Goal: Find specific page/section: Find specific page/section

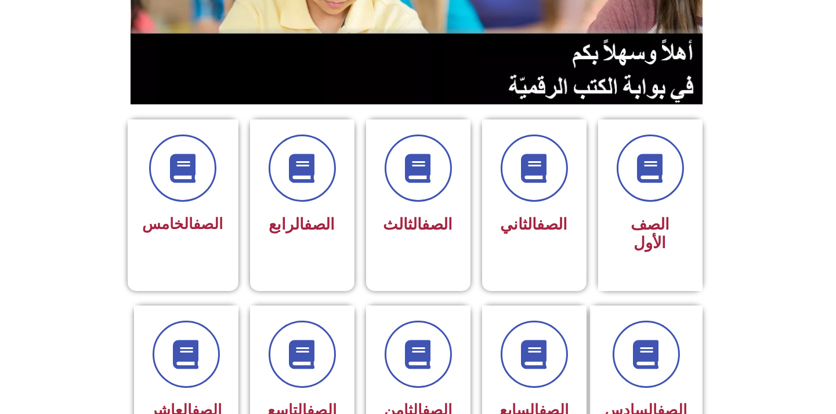
scroll to position [258, 0]
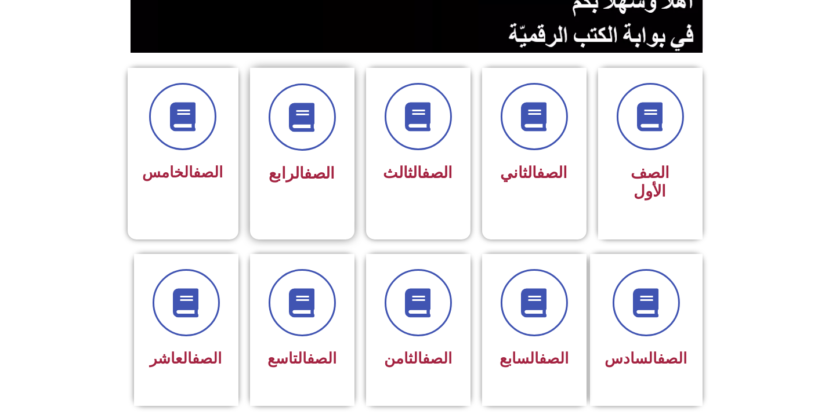
click at [315, 169] on link "الصف" at bounding box center [320, 173] width 31 height 19
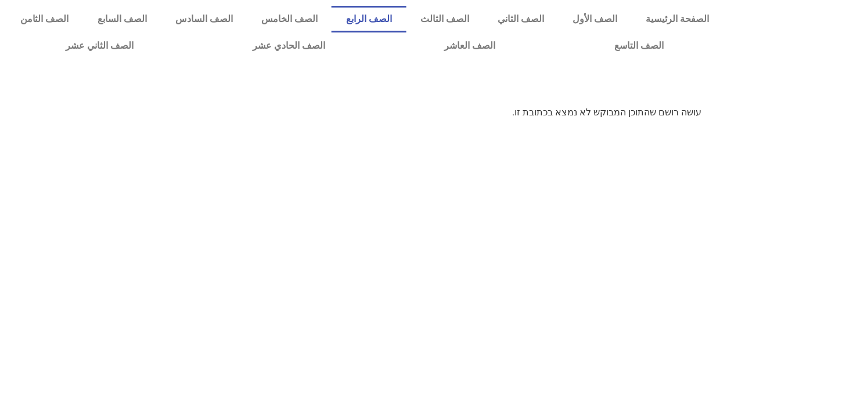
click at [406, 24] on link "الصف الرابع" at bounding box center [368, 19] width 74 height 27
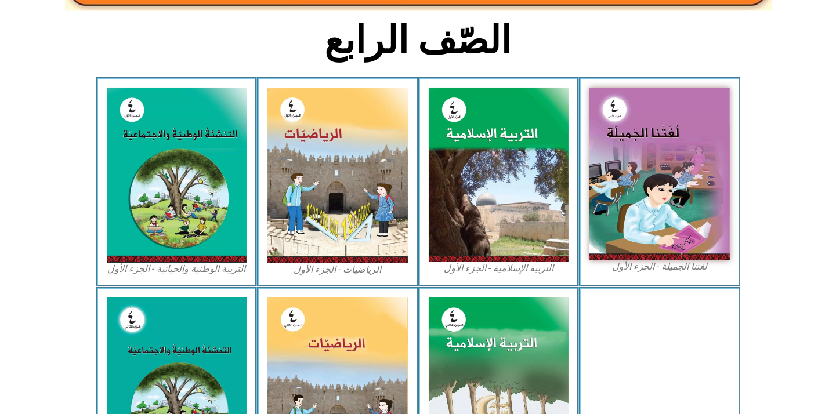
scroll to position [309, 0]
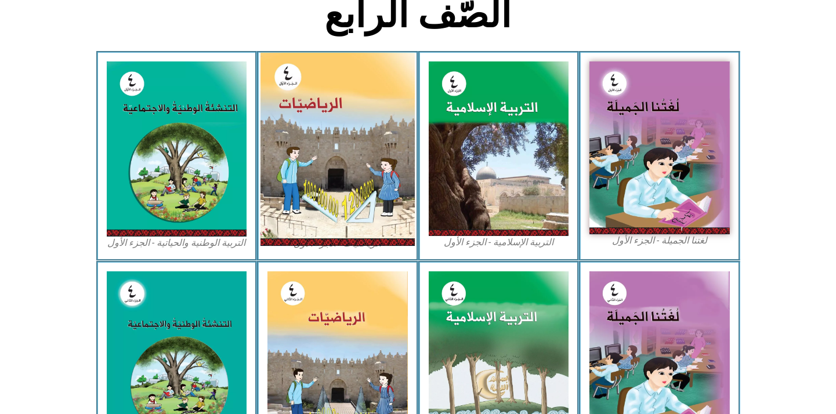
click at [324, 197] on img at bounding box center [338, 149] width 154 height 193
click at [363, 182] on img at bounding box center [338, 149] width 154 height 193
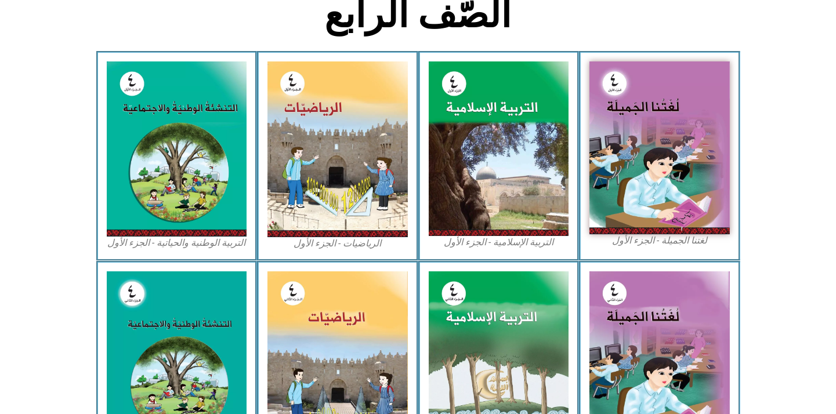
click at [342, 244] on figcaption "الرياضيات - الجزء الأول​" at bounding box center [338, 243] width 140 height 13
click at [335, 241] on figcaption "الرياضيات - الجزء الأول​" at bounding box center [338, 243] width 140 height 13
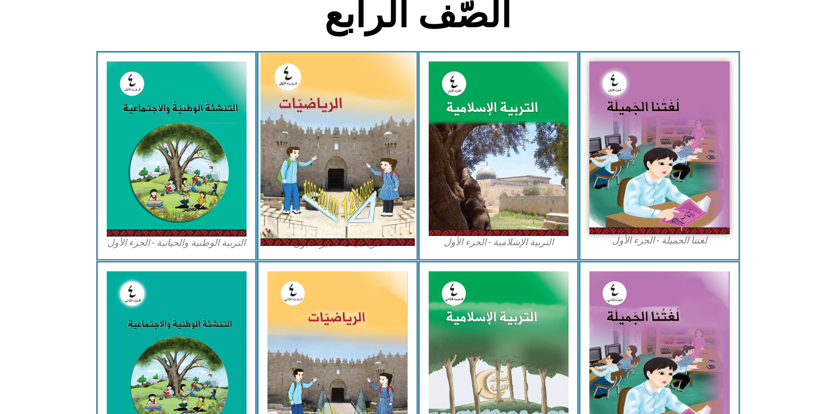
click at [369, 207] on img at bounding box center [338, 149] width 154 height 193
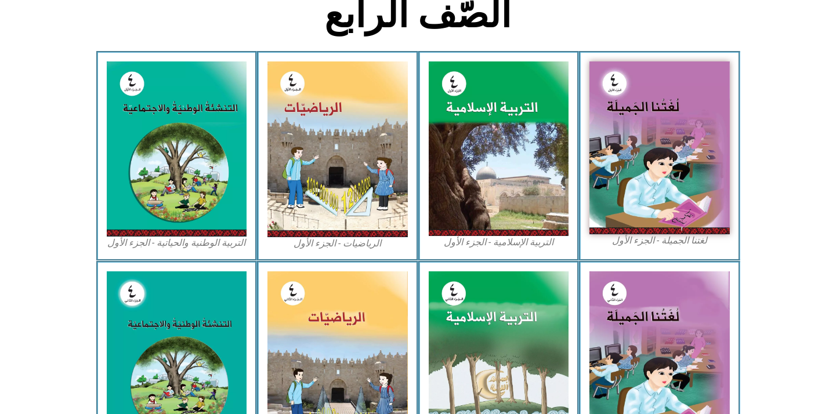
click at [41, 33] on section "الصّف الرابع" at bounding box center [418, 21] width 836 height 60
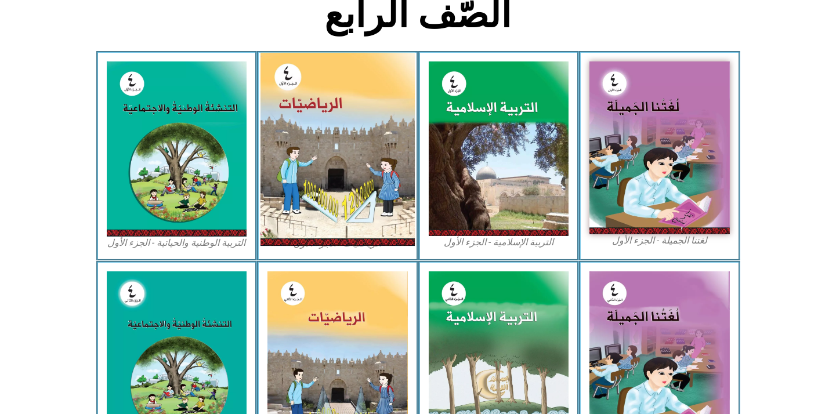
click at [337, 236] on img at bounding box center [338, 149] width 154 height 193
click at [359, 146] on img at bounding box center [338, 149] width 154 height 193
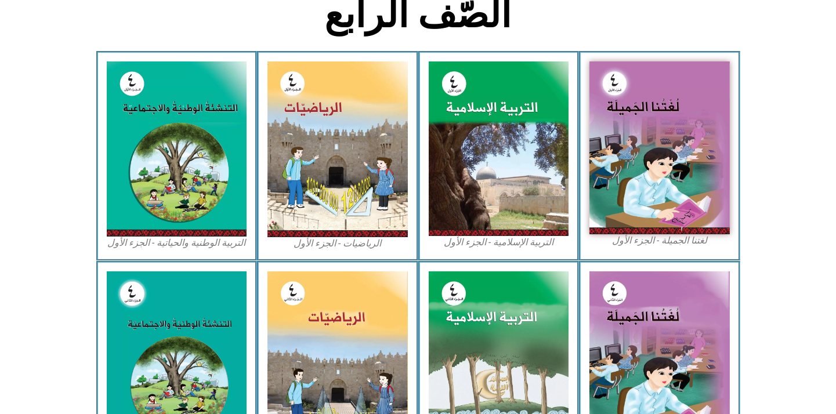
click at [359, 244] on figcaption "الرياضيات - الجزء الأول​" at bounding box center [338, 243] width 140 height 13
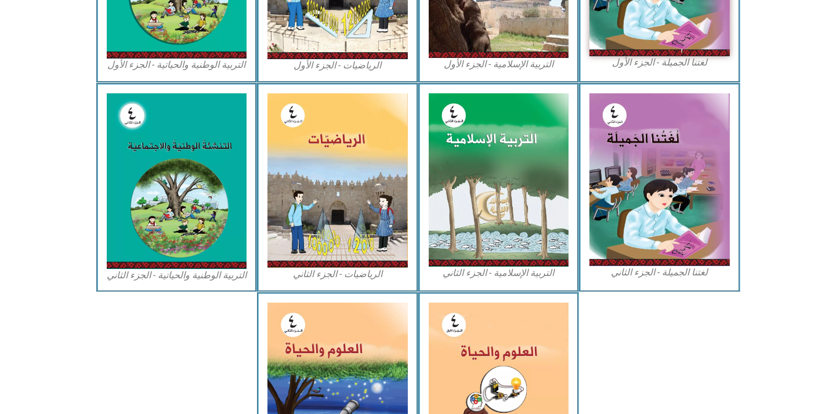
scroll to position [490, 0]
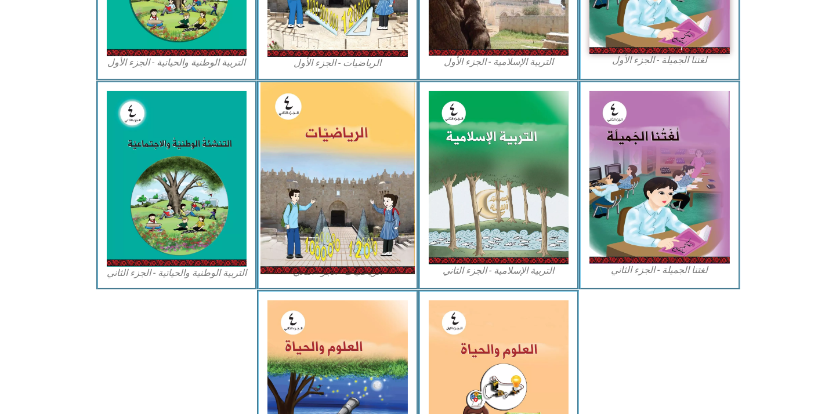
click at [339, 265] on img at bounding box center [338, 178] width 154 height 192
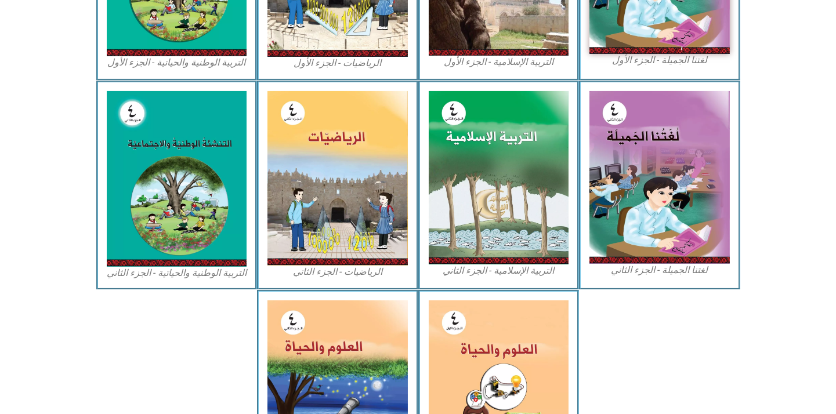
click at [346, 274] on figcaption "الرياضيات - الجزء الثاني" at bounding box center [338, 272] width 140 height 13
click at [354, 62] on figcaption "الرياضيات - الجزء الأول​" at bounding box center [338, 63] width 140 height 13
click at [346, 62] on figcaption "الرياضيات - الجزء الأول​" at bounding box center [338, 63] width 140 height 13
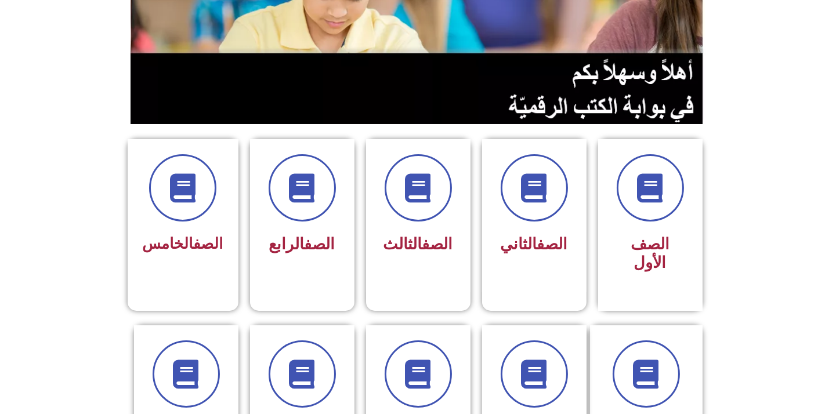
scroll to position [206, 0]
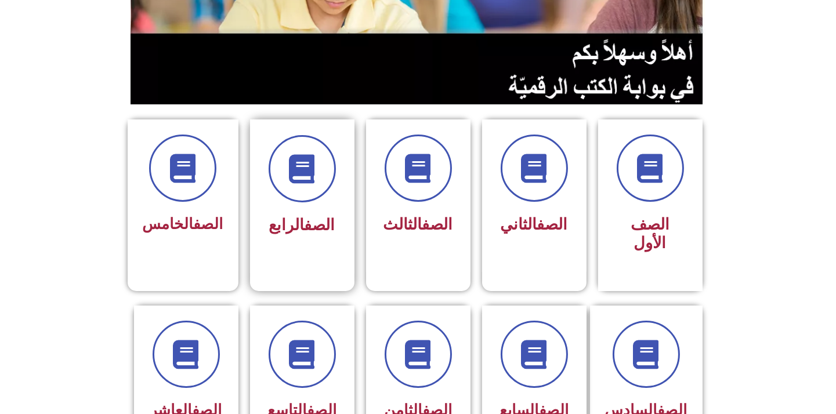
click at [316, 216] on link "الصف" at bounding box center [320, 225] width 31 height 19
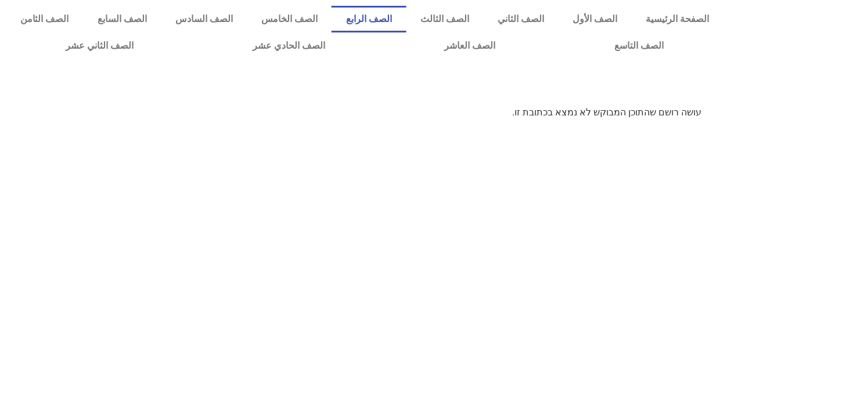
click at [406, 25] on link "الصف الرابع" at bounding box center [368, 19] width 74 height 27
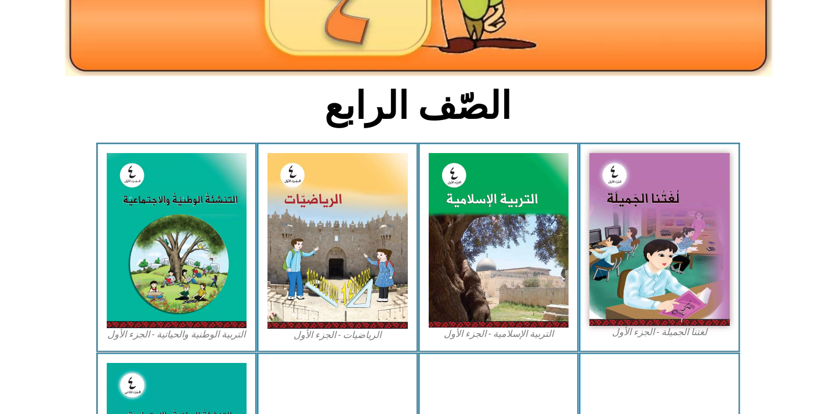
scroll to position [232, 0]
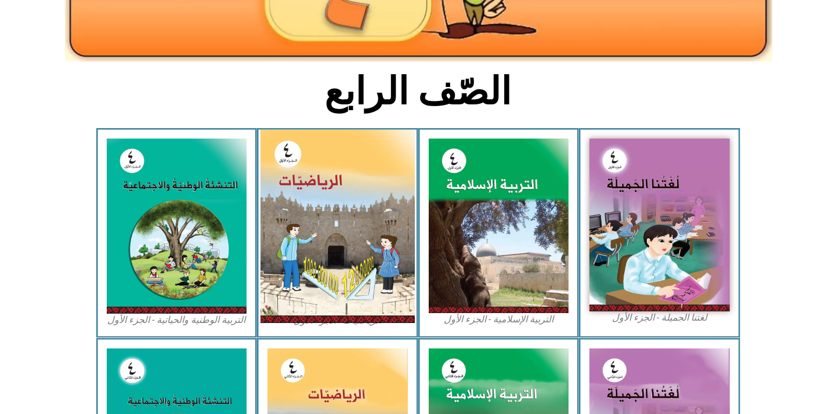
click at [323, 288] on img at bounding box center [338, 226] width 154 height 193
click at [334, 322] on img at bounding box center [338, 226] width 154 height 193
click at [337, 229] on img at bounding box center [338, 226] width 154 height 193
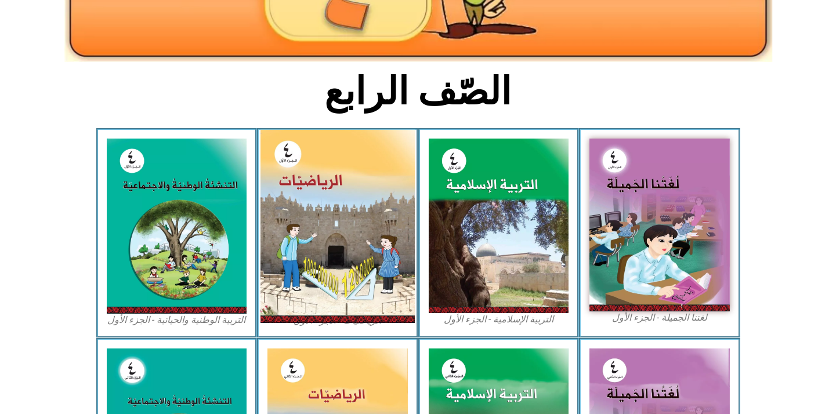
click at [337, 229] on img at bounding box center [338, 226] width 154 height 193
click at [334, 182] on img at bounding box center [338, 226] width 154 height 193
click at [320, 287] on img at bounding box center [338, 226] width 154 height 193
